Goal: Transaction & Acquisition: Book appointment/travel/reservation

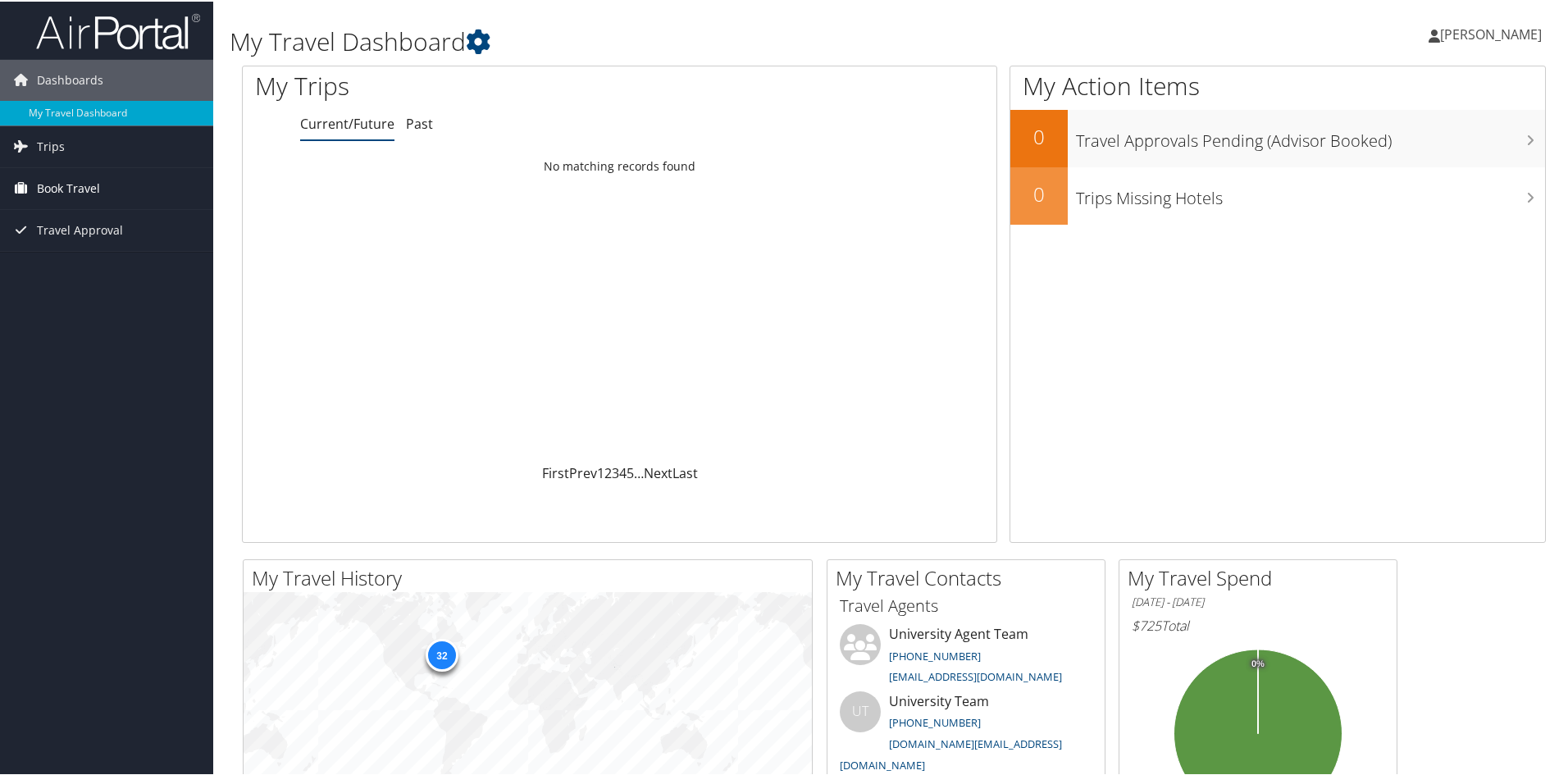
click at [62, 190] on span "Book Travel" at bounding box center [69, 187] width 63 height 41
click at [85, 270] on link "Book/Manage Online Trips" at bounding box center [107, 269] width 213 height 25
click at [97, 177] on span "Book Travel" at bounding box center [69, 187] width 63 height 41
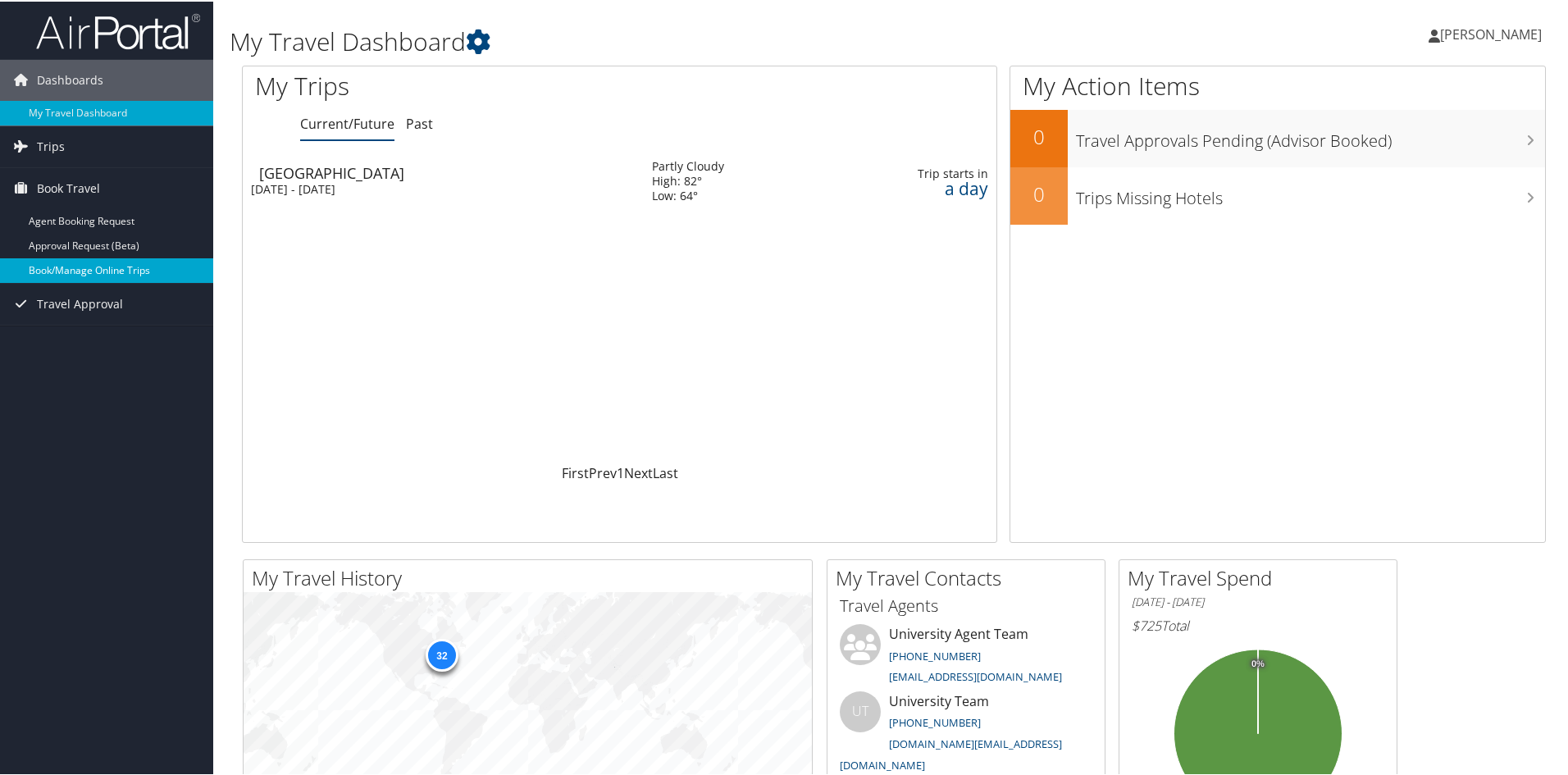
click at [100, 265] on link "Book/Manage Online Trips" at bounding box center [107, 269] width 213 height 25
